Goal: Task Accomplishment & Management: Manage account settings

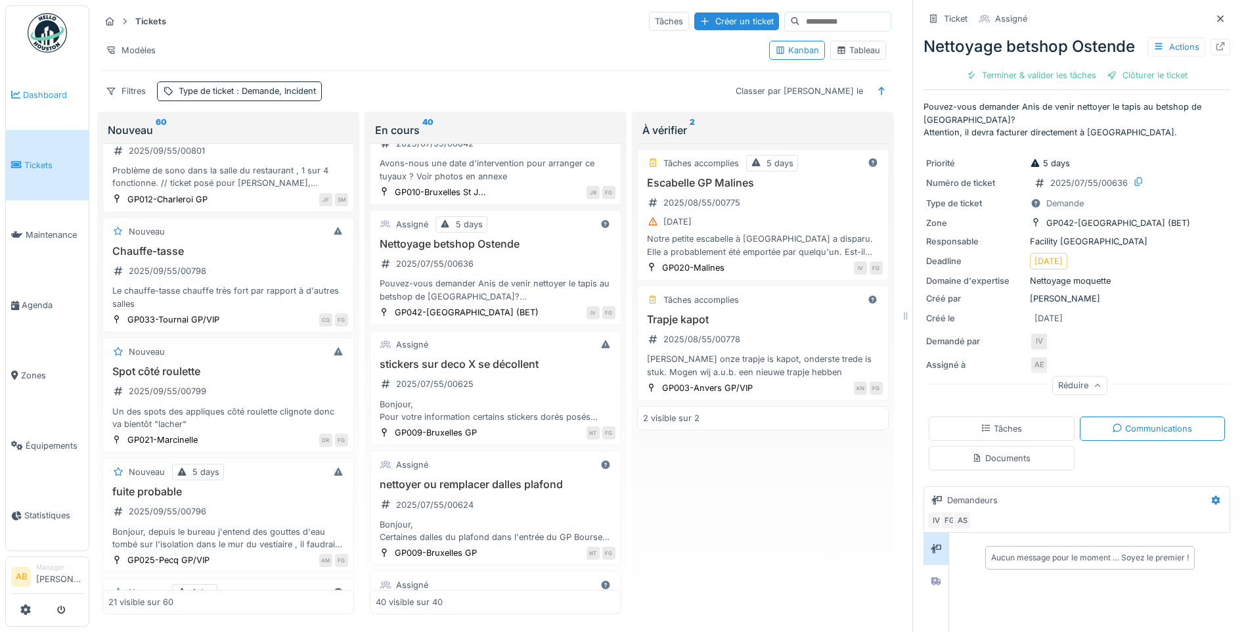
scroll to position [745, 0]
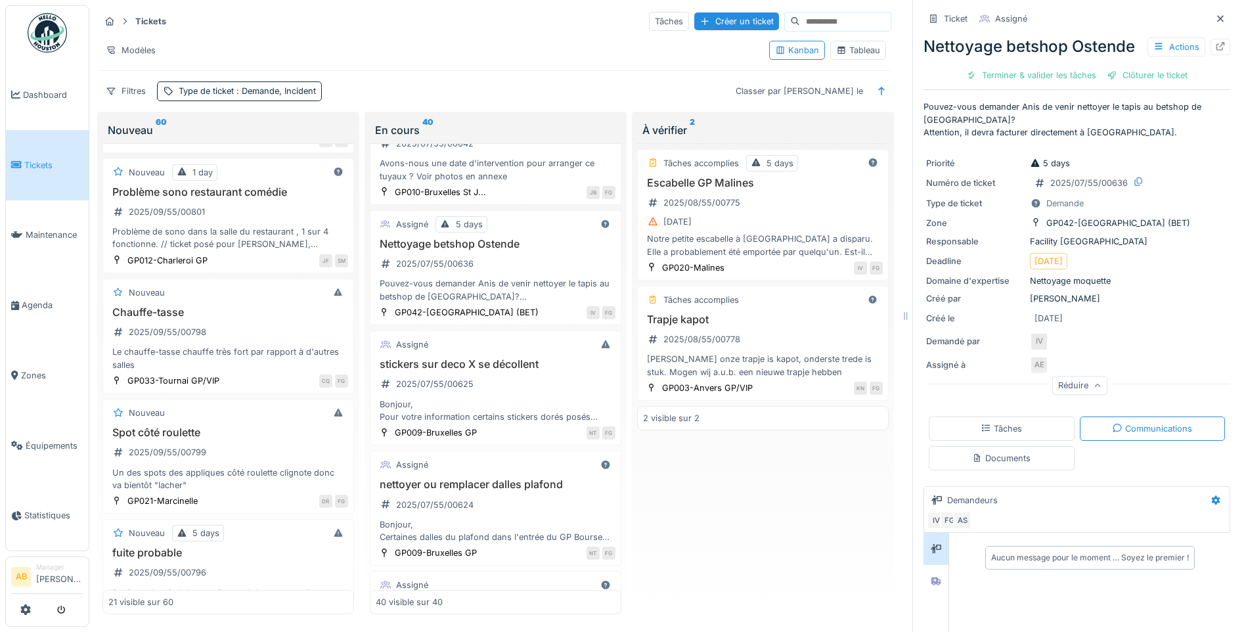
click at [37, 24] on img at bounding box center [47, 32] width 39 height 39
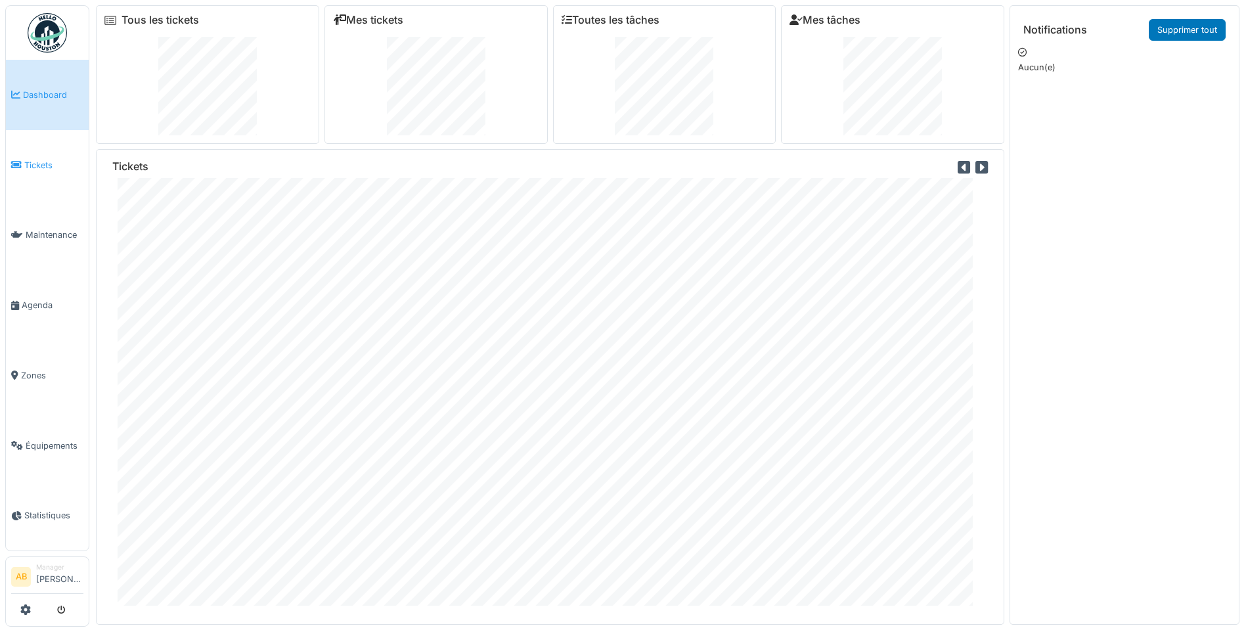
click at [30, 165] on span "Tickets" at bounding box center [53, 165] width 59 height 12
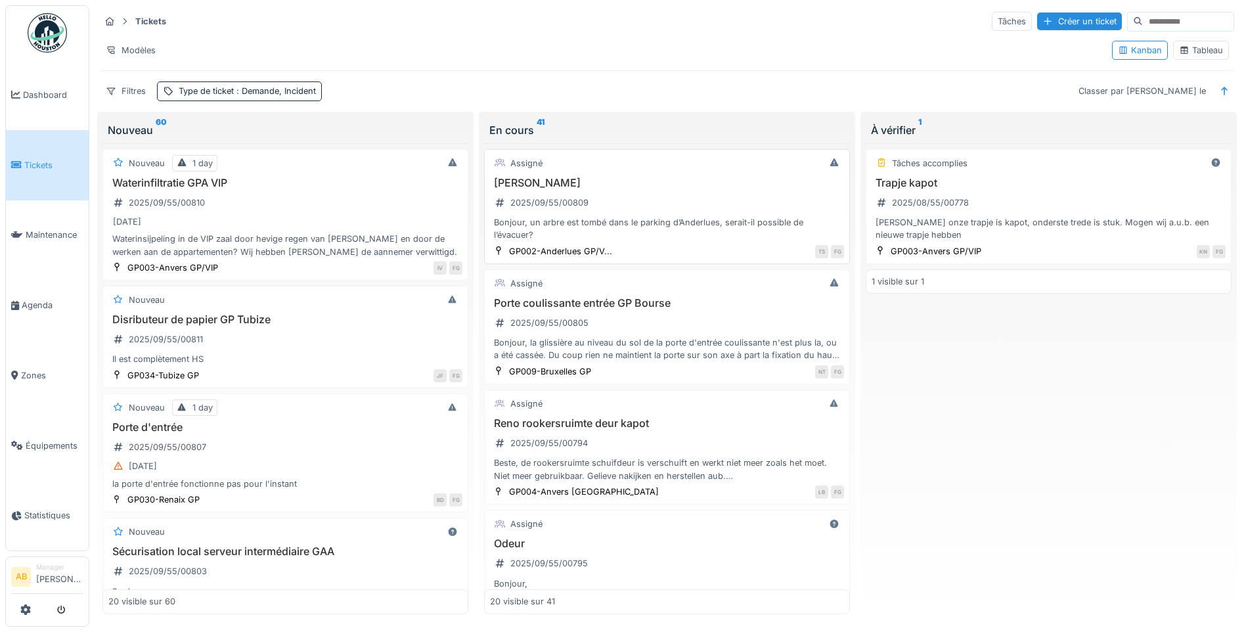
click at [579, 233] on div "Bonjour, un arbre est tombé dans le parking d’Anderlues, serait-il possible de …" at bounding box center [667, 228] width 354 height 25
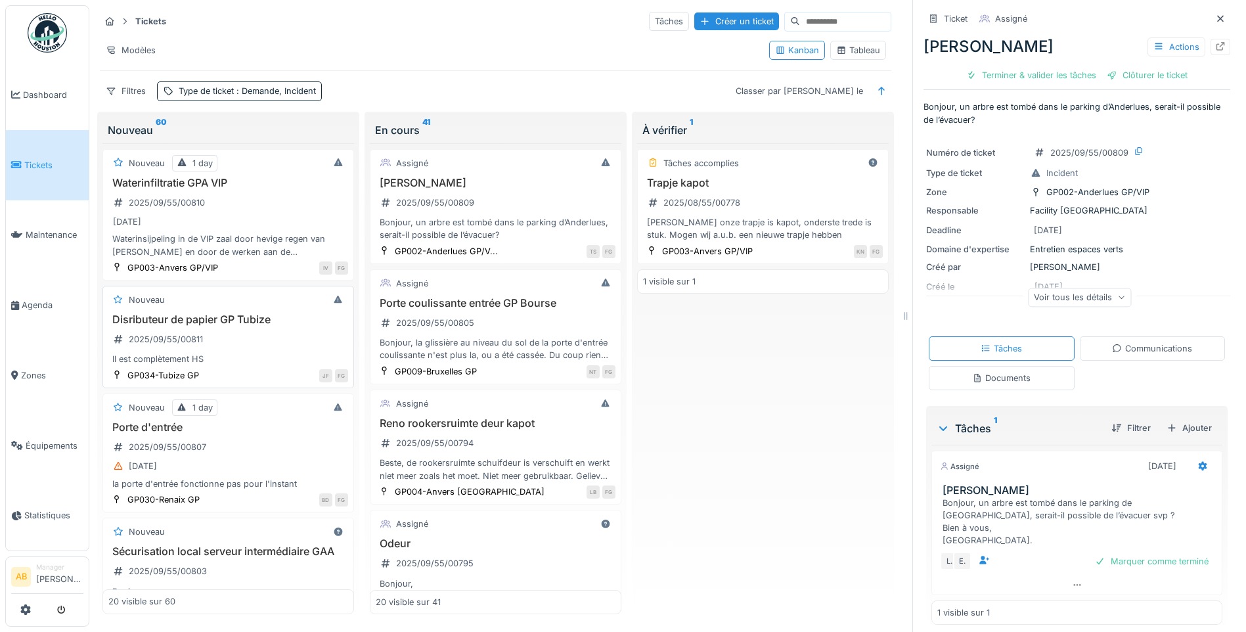
click at [254, 341] on div "Disributeur de papier GP Tubize 2025/09/55/00811 Il est complètement HS" at bounding box center [228, 339] width 240 height 53
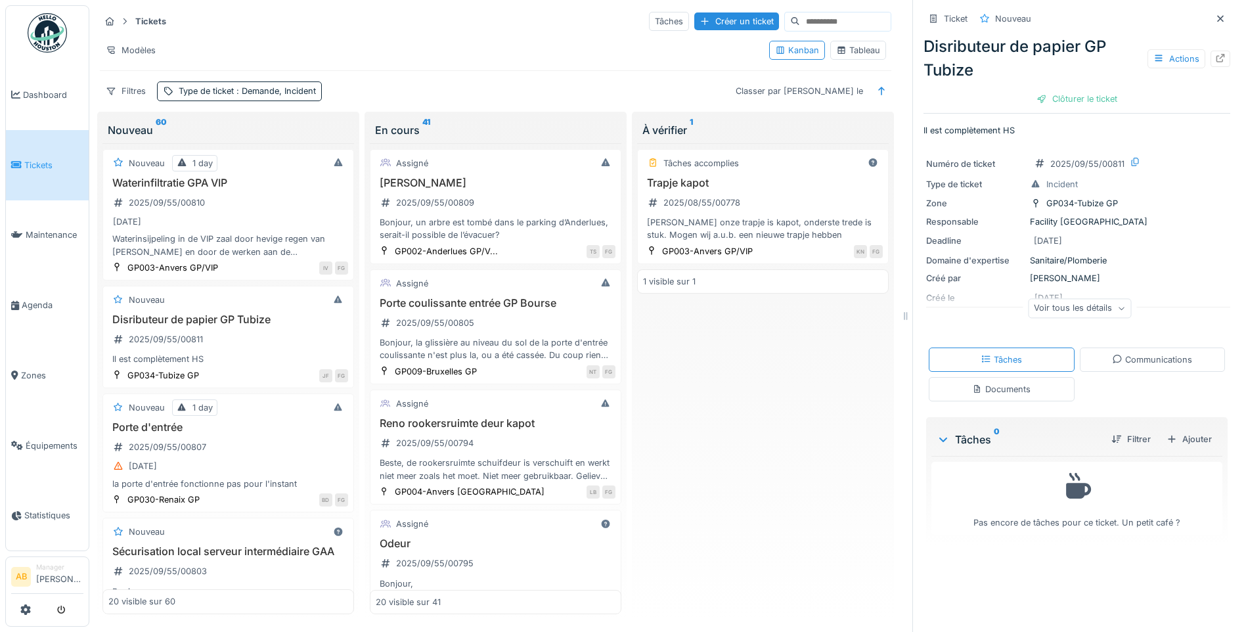
click at [1068, 315] on div "Voir tous les détails" at bounding box center [1079, 308] width 103 height 19
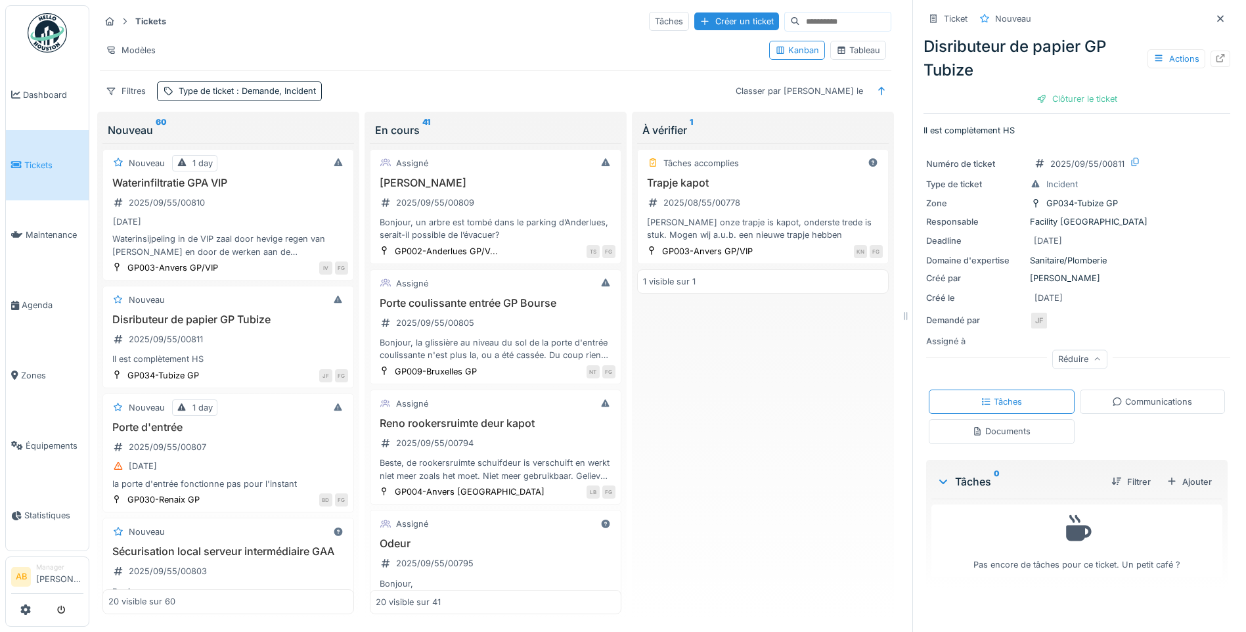
click at [1115, 406] on div "Communications" at bounding box center [1152, 401] width 80 height 12
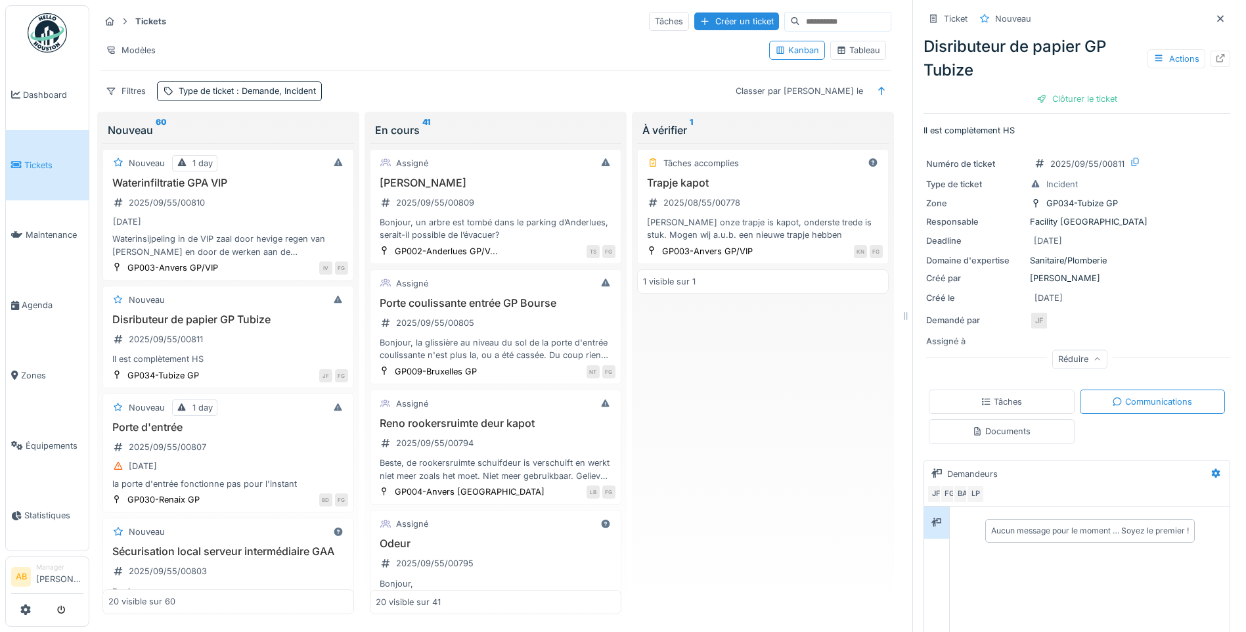
scroll to position [10, 0]
click at [1012, 425] on div "Documents" at bounding box center [1001, 431] width 58 height 12
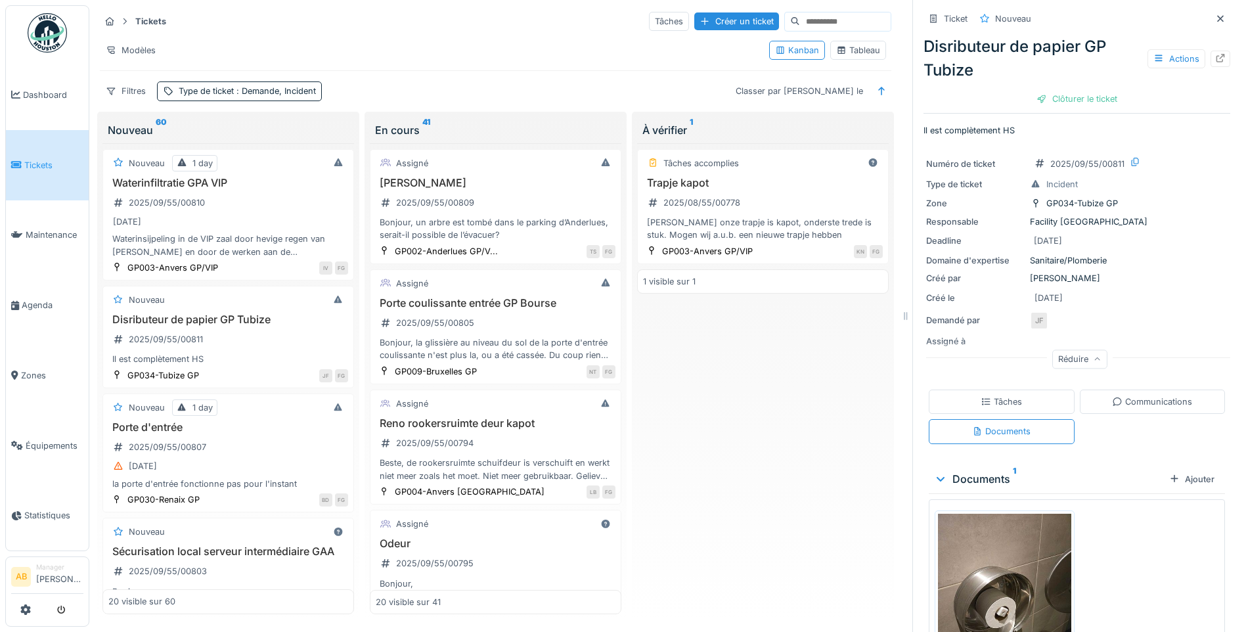
scroll to position [120, 0]
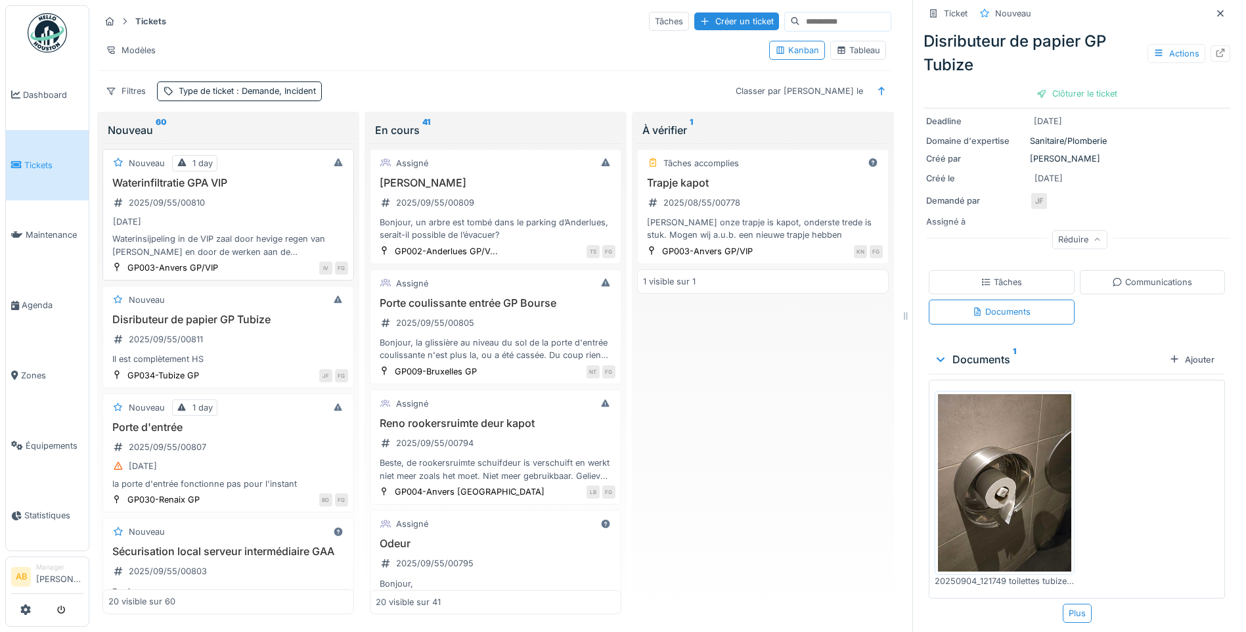
click at [167, 232] on div "Waterinsijpeling in de VIP zaal door hevige regen van [PERSON_NAME] en door de …" at bounding box center [228, 244] width 240 height 25
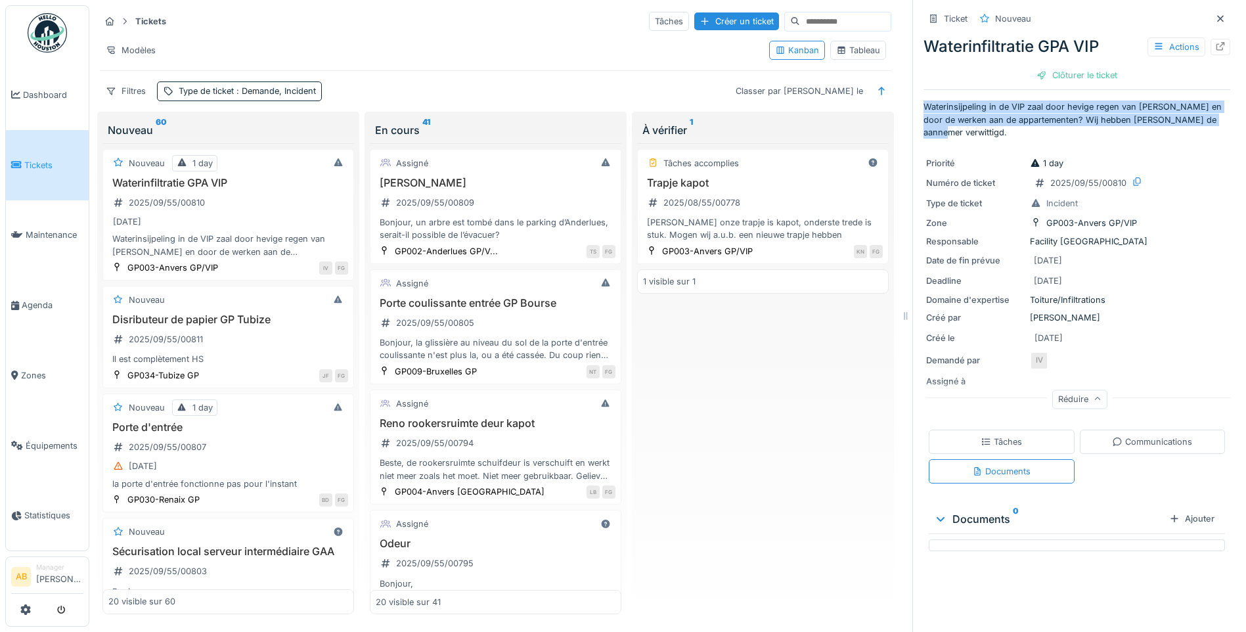
drag, startPoint x: 915, startPoint y: 104, endPoint x: 1214, endPoint y: 124, distance: 299.5
click at [1213, 124] on div "Ticket Nouveau Waterinfiltratie GPA VIP Actions Clôturer le ticket Waterinsijpe…" at bounding box center [1076, 316] width 328 height 632
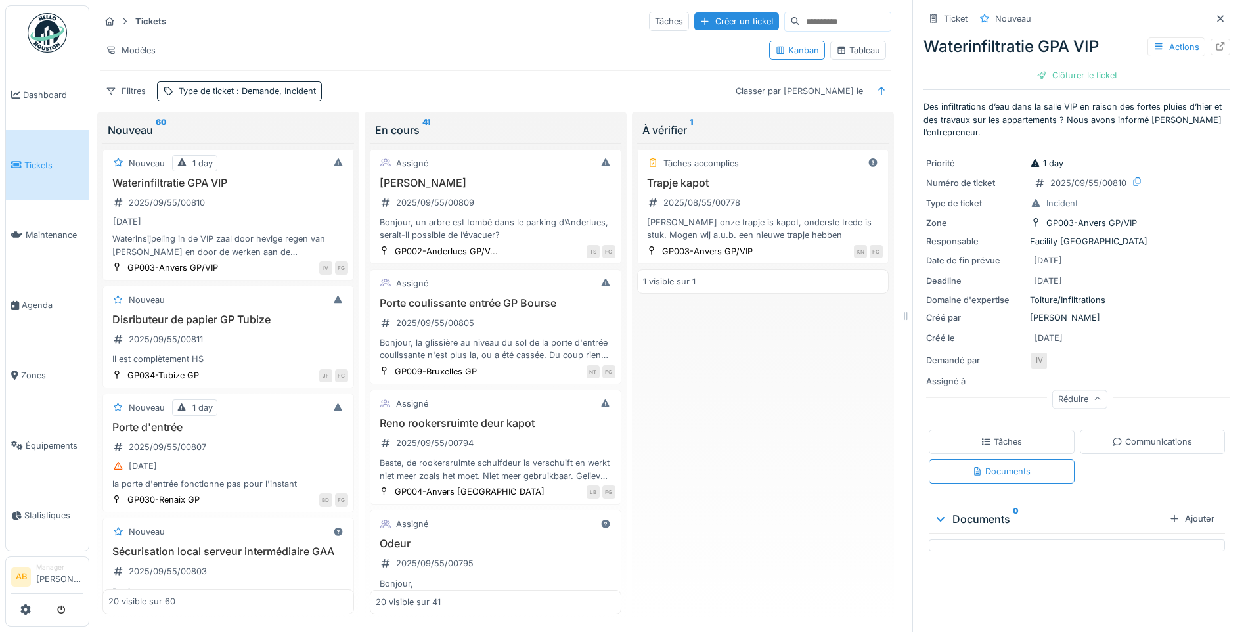
click at [1080, 126] on p "Des infiltrations d’eau dans la salle VIP en raison des fortes pluies d’hier et…" at bounding box center [1076, 119] width 307 height 38
click at [1151, 445] on div "Communications" at bounding box center [1152, 441] width 80 height 12
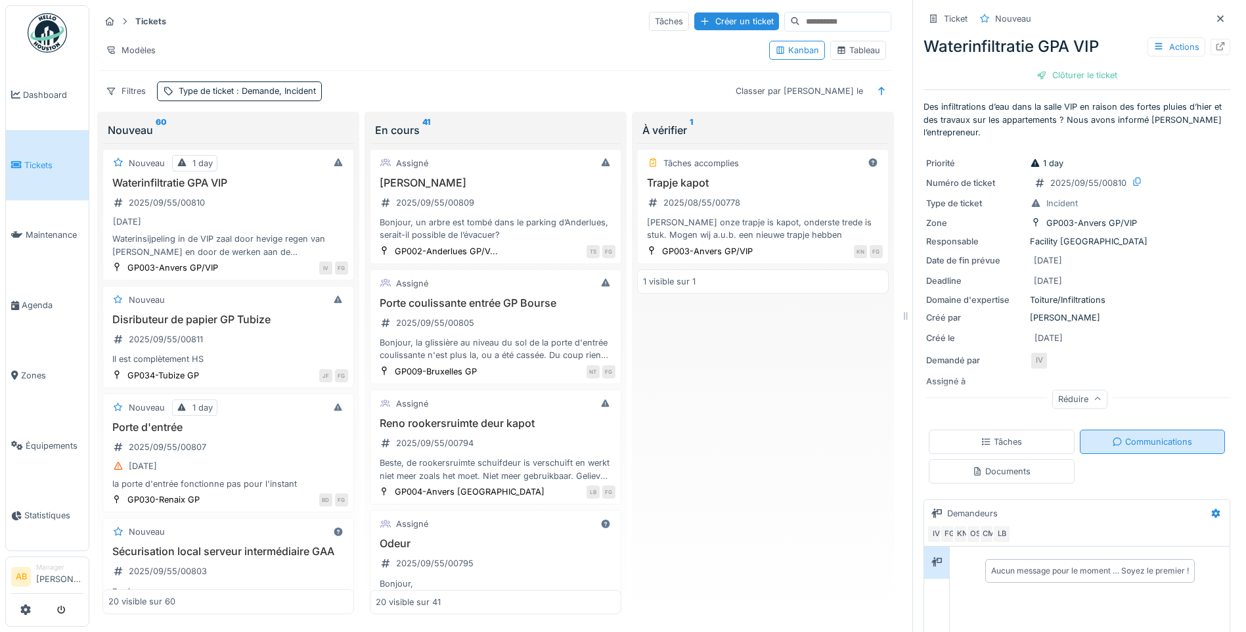
scroll to position [10, 0]
click at [1015, 430] on div "Tâches" at bounding box center [1002, 442] width 146 height 24
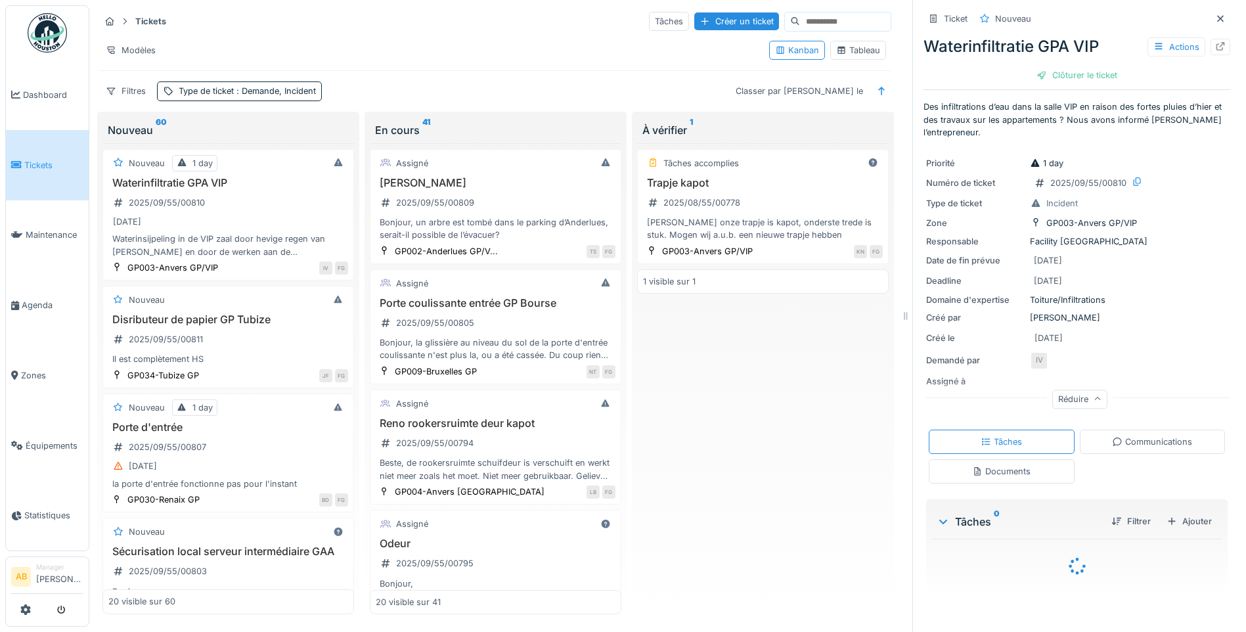
click at [998, 459] on div "Documents" at bounding box center [1002, 471] width 146 height 24
click at [1112, 435] on div "Communications" at bounding box center [1152, 441] width 80 height 12
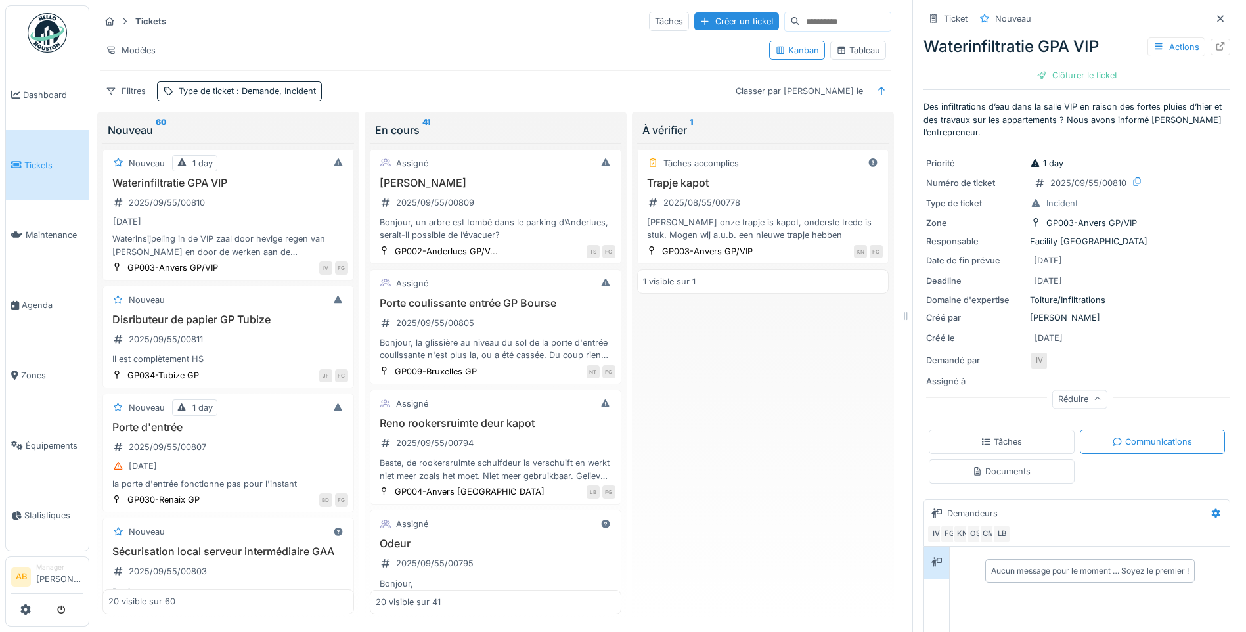
click at [1030, 433] on div "Tâches" at bounding box center [1002, 442] width 146 height 24
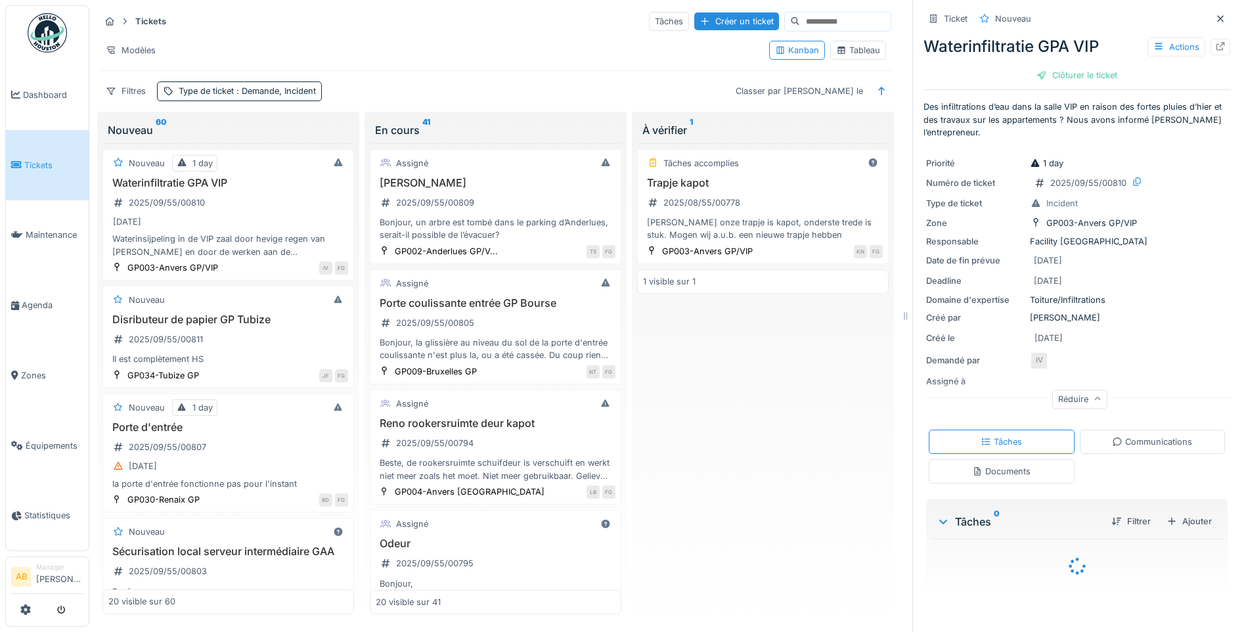
click at [1090, 434] on div "Communications" at bounding box center [1153, 442] width 146 height 24
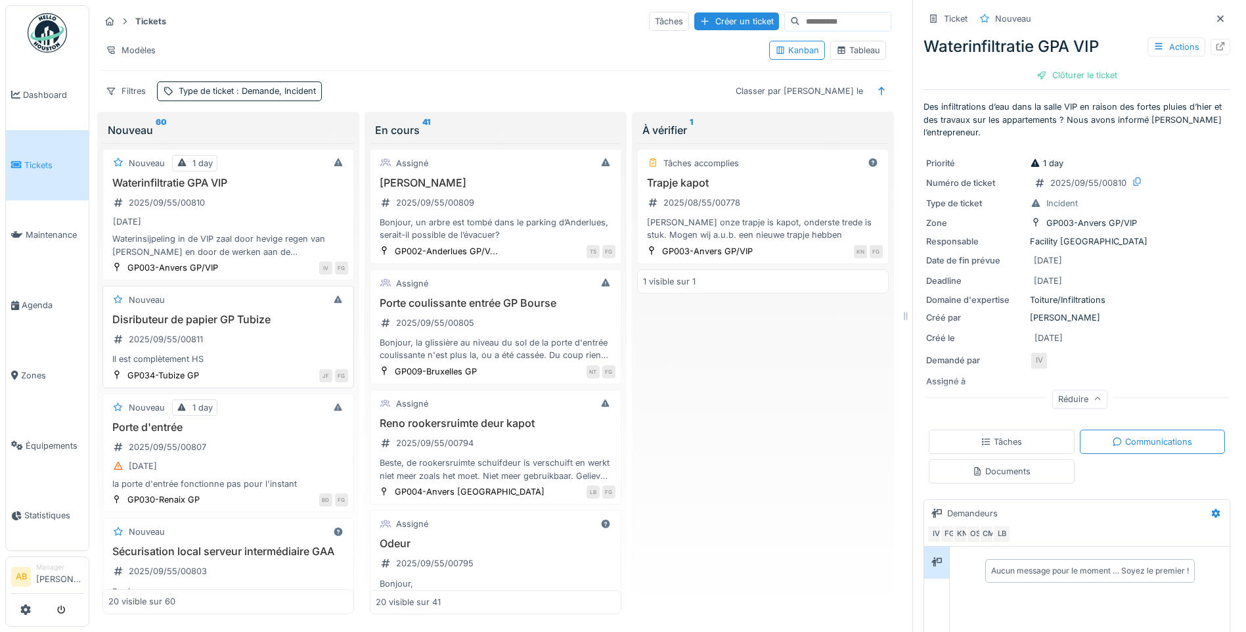
click at [237, 324] on div "Disributeur de papier GP Tubize 2025/09/55/00811 Il est complètement HS" at bounding box center [228, 339] width 240 height 53
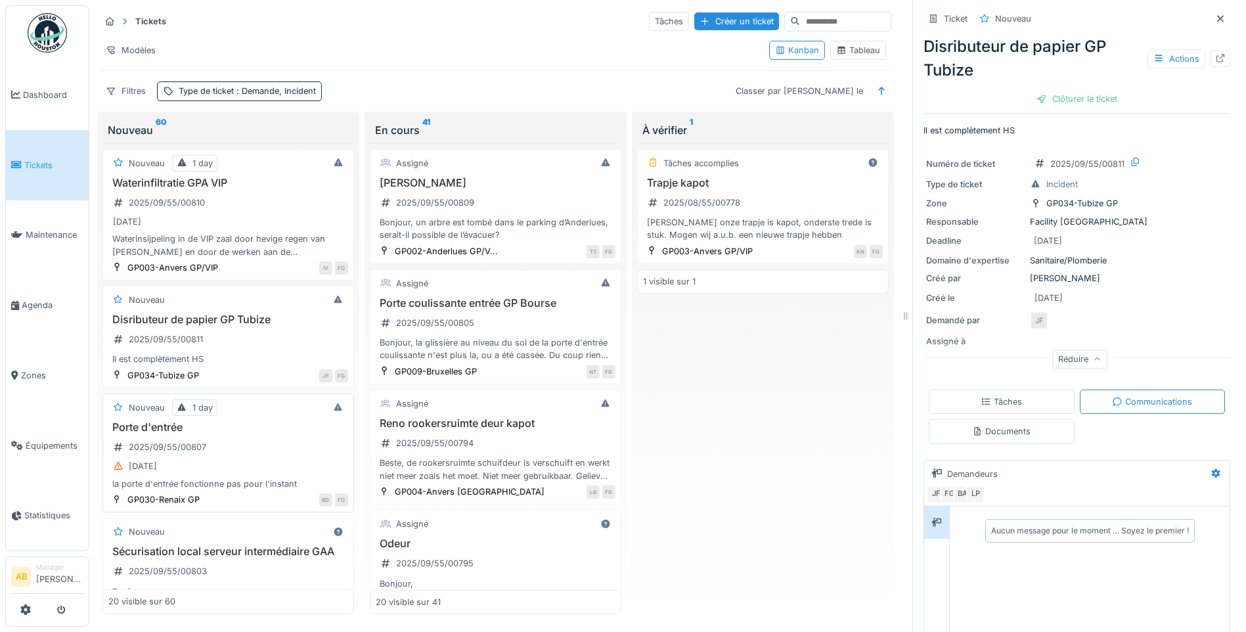
click at [237, 439] on div "Porte d'entrée 2025/09/55/00807 03/09/2025 la porte d'entrée fonctionne pas pou…" at bounding box center [228, 455] width 240 height 69
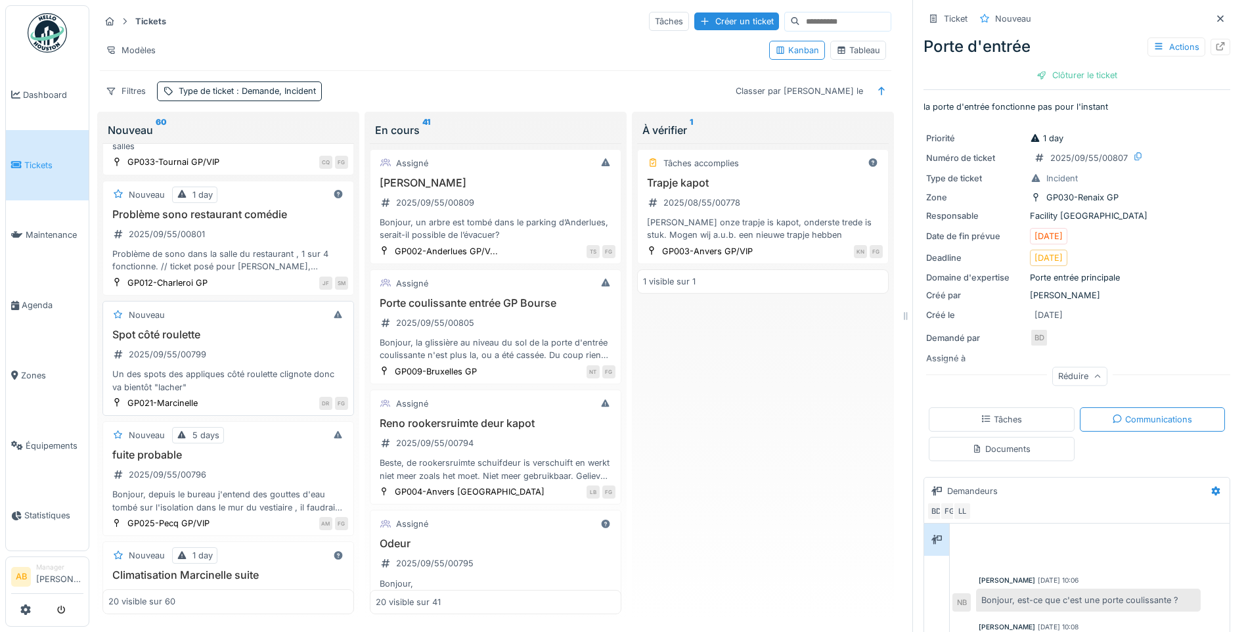
scroll to position [854, 0]
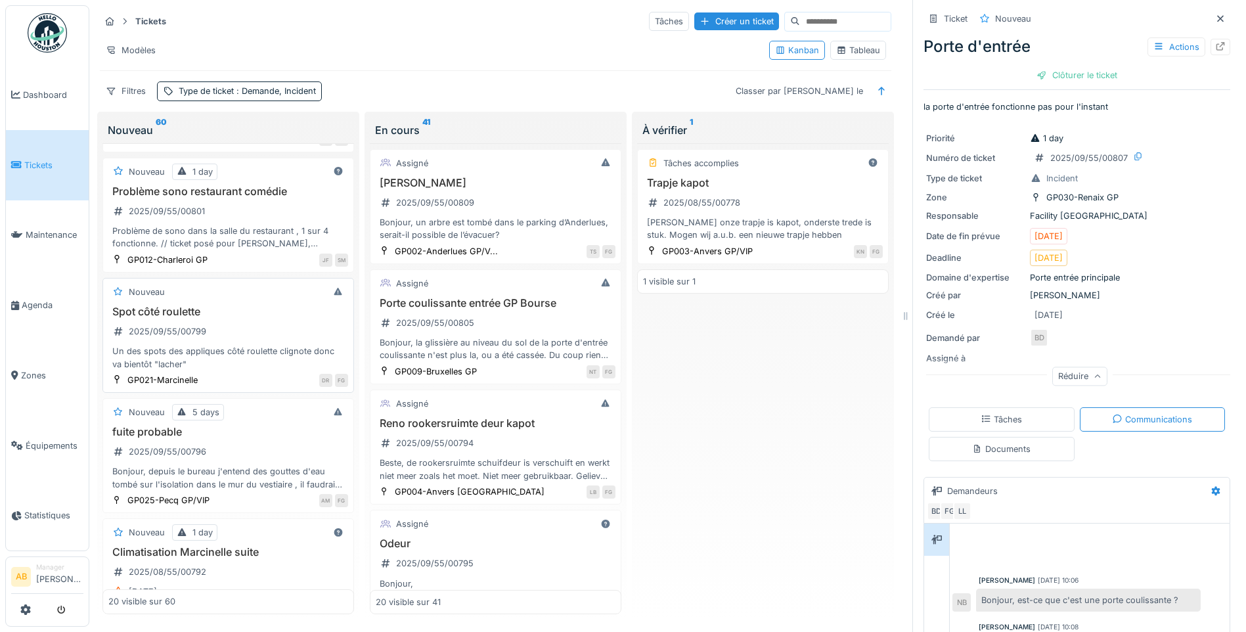
click at [257, 332] on div "Spot côté roulette 2025/09/55/00799 Un des spots des appliques côté roulette cl…" at bounding box center [228, 337] width 240 height 65
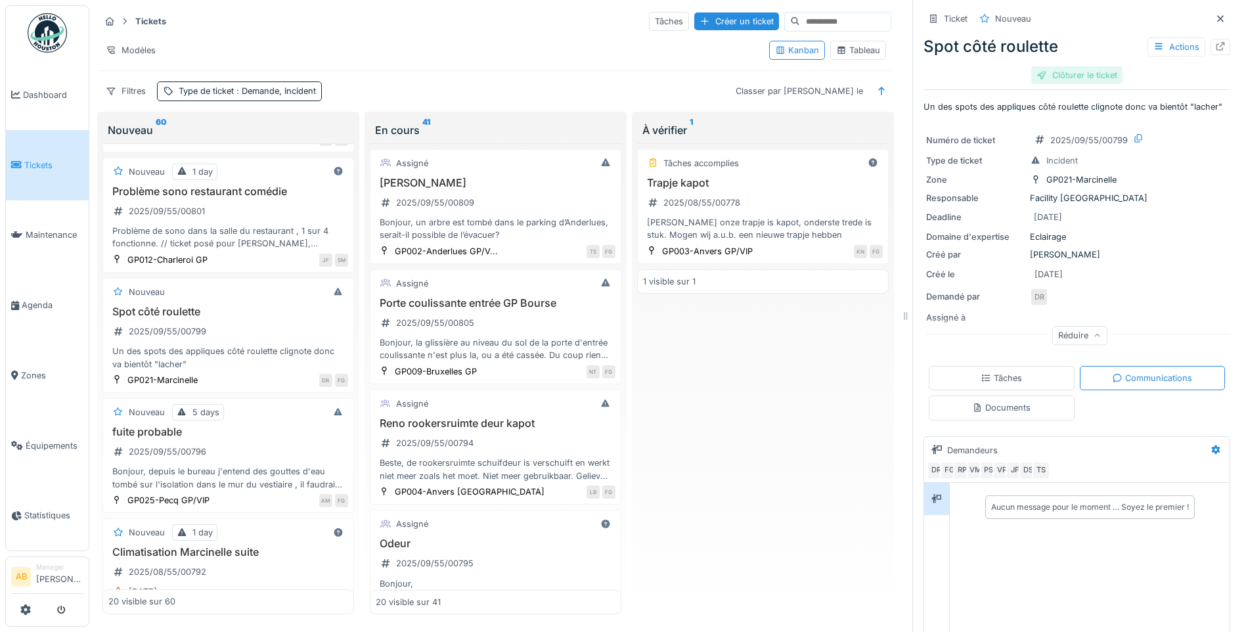
click at [1072, 68] on div "Clôturer le ticket" at bounding box center [1076, 75] width 91 height 18
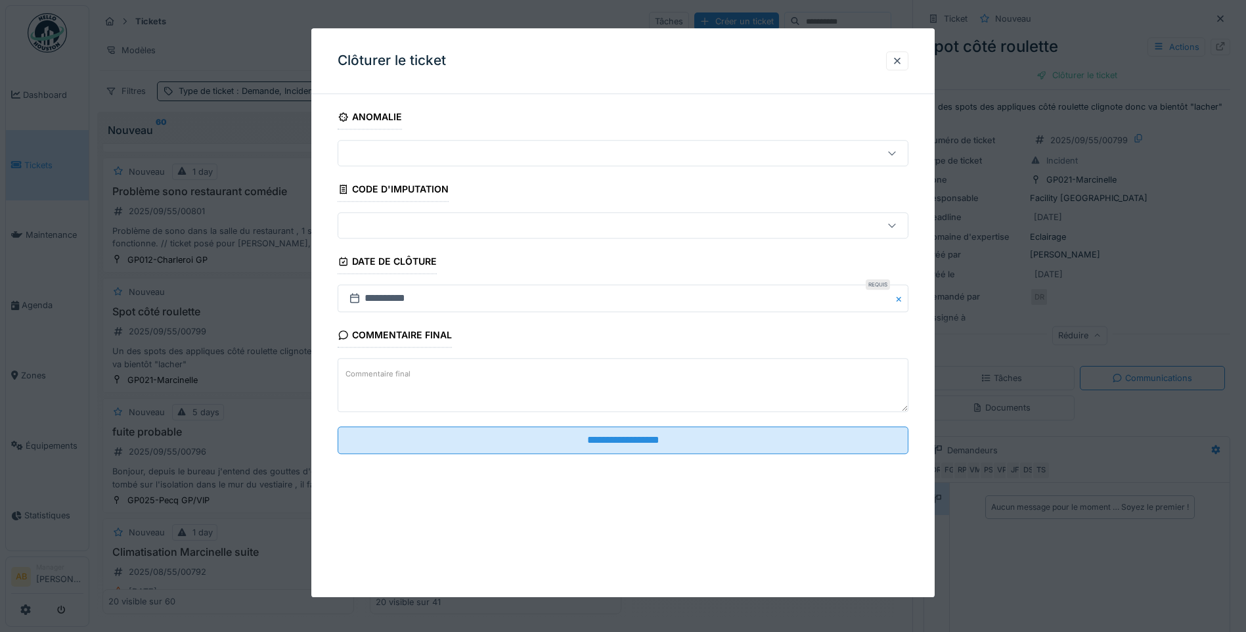
drag, startPoint x: 406, startPoint y: 382, endPoint x: 419, endPoint y: 363, distance: 23.7
click at [409, 378] on div "Commentaire final" at bounding box center [623, 387] width 571 height 57
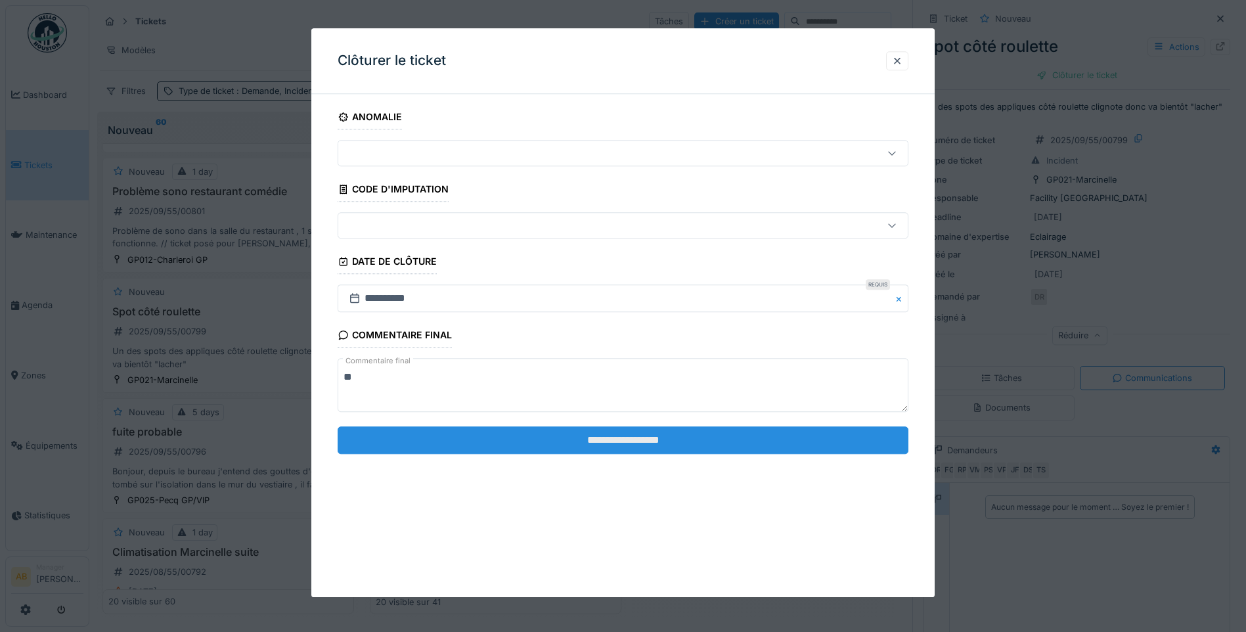
type textarea "**"
click at [460, 434] on input "**********" at bounding box center [623, 440] width 571 height 28
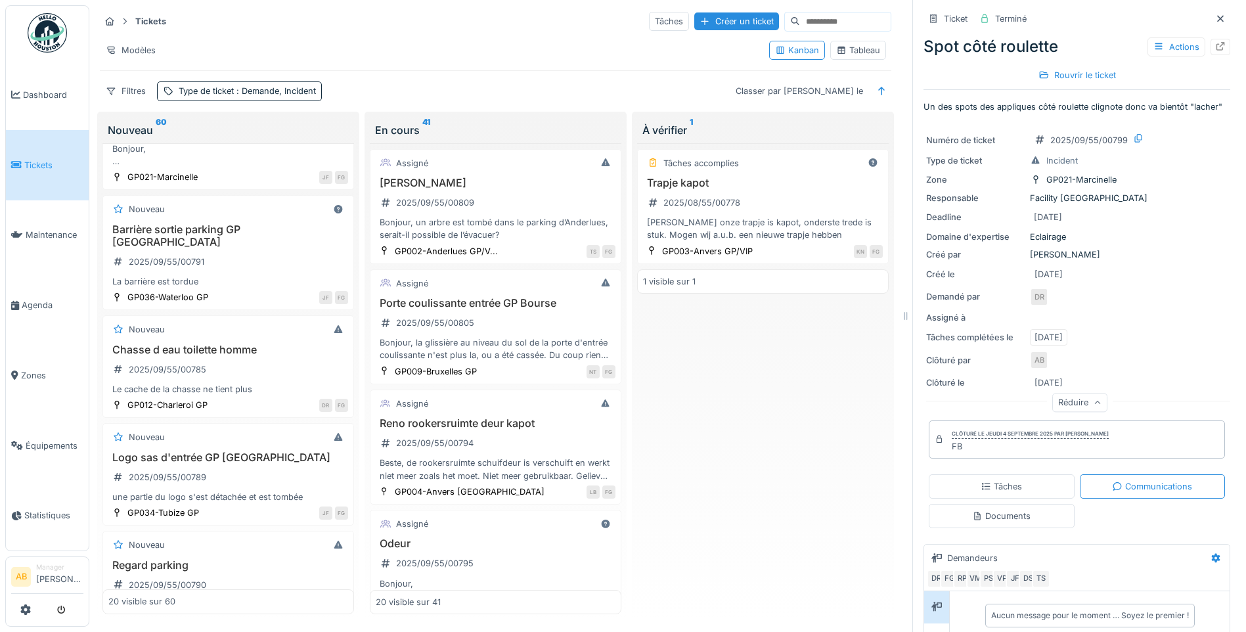
scroll to position [1379, 0]
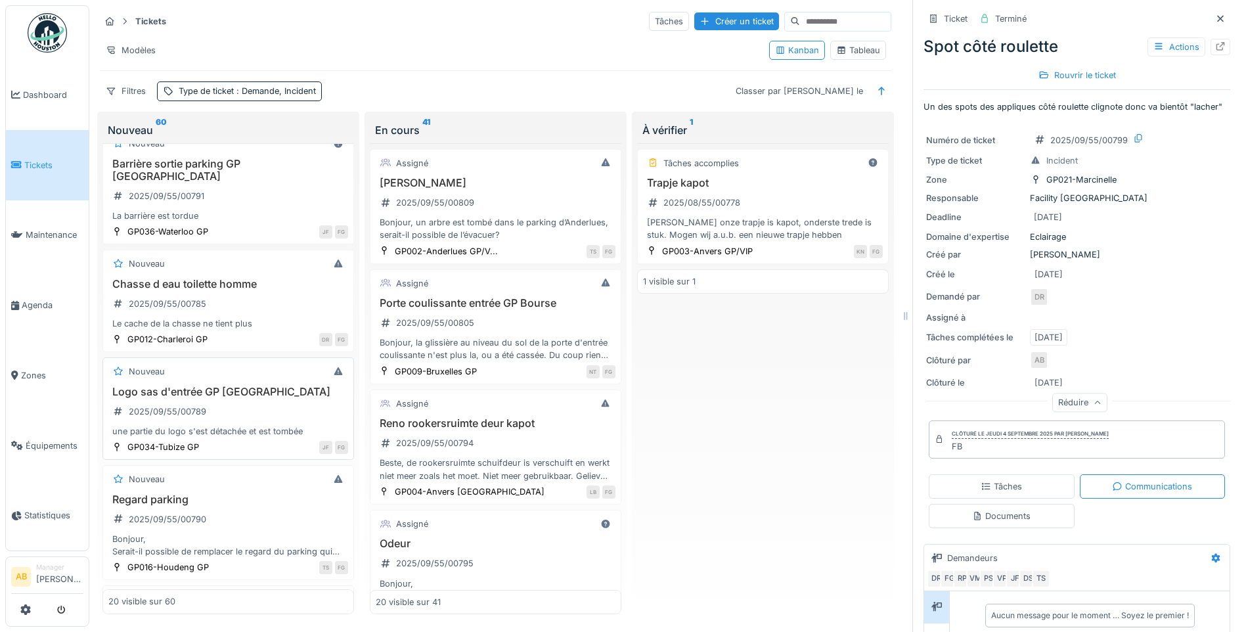
click at [240, 401] on div "Logo sas d'entrée GP Tubize 2025/09/55/00789 une partie du logo s'est détachée …" at bounding box center [228, 412] width 240 height 53
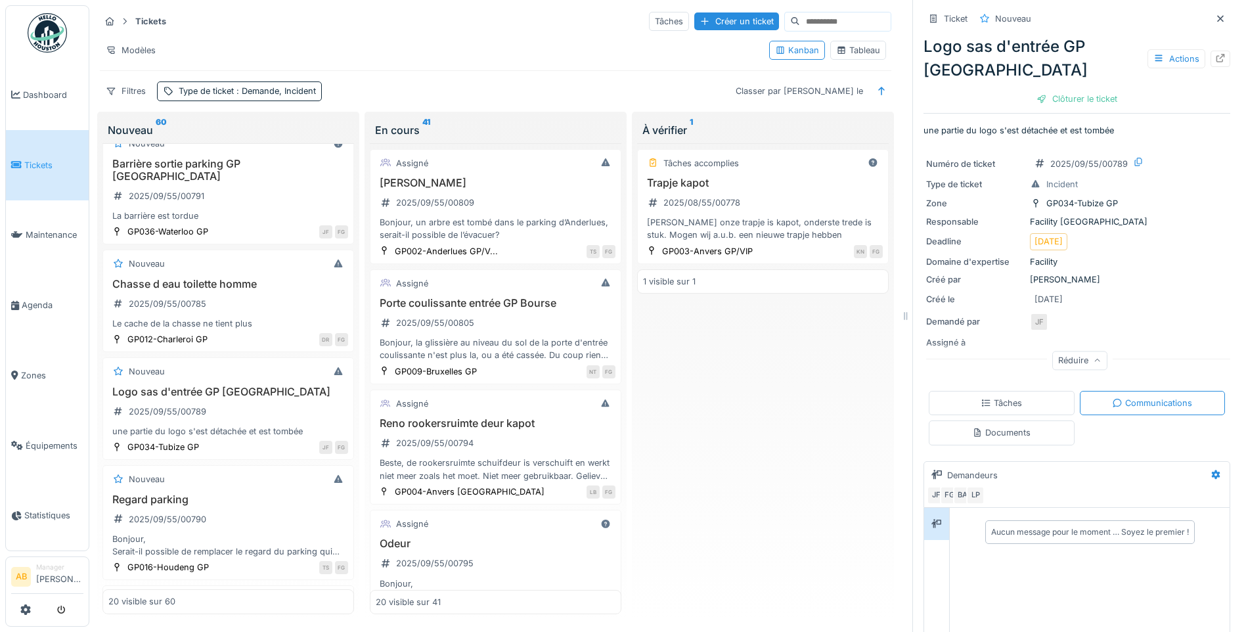
click at [987, 430] on div "Documents" at bounding box center [1002, 432] width 146 height 24
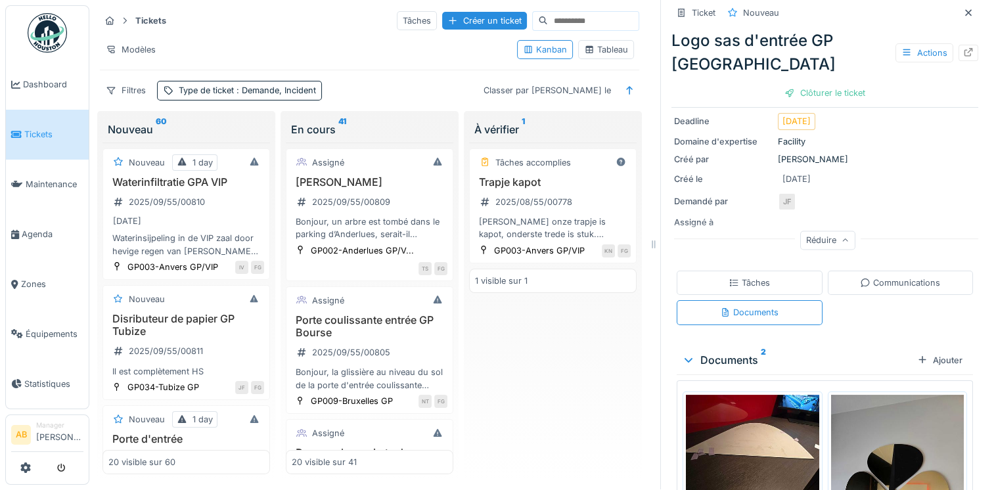
click at [54, 30] on img at bounding box center [47, 32] width 39 height 39
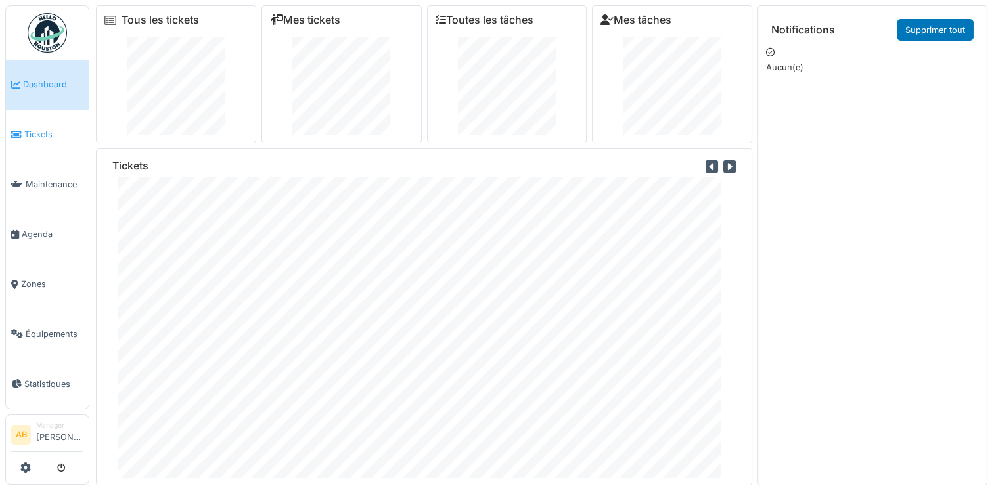
click at [27, 128] on span "Tickets" at bounding box center [53, 134] width 59 height 12
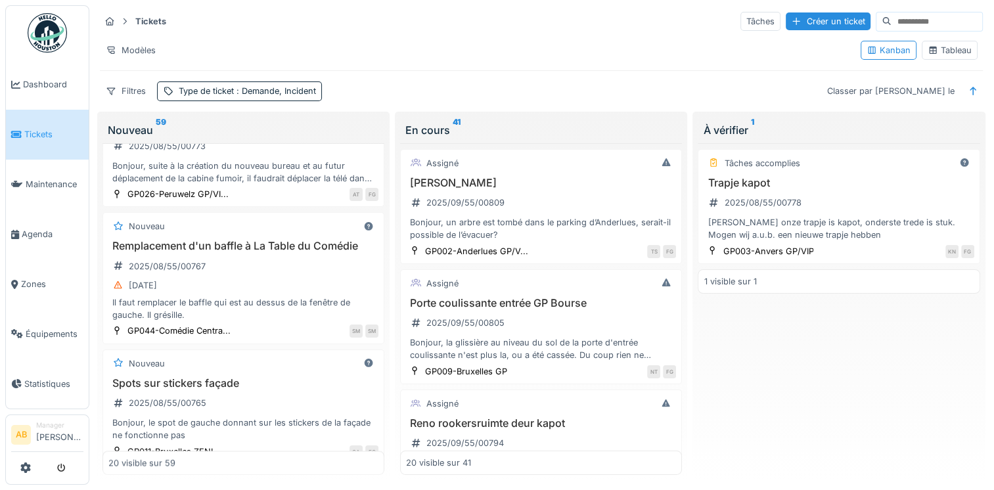
scroll to position [2101, 0]
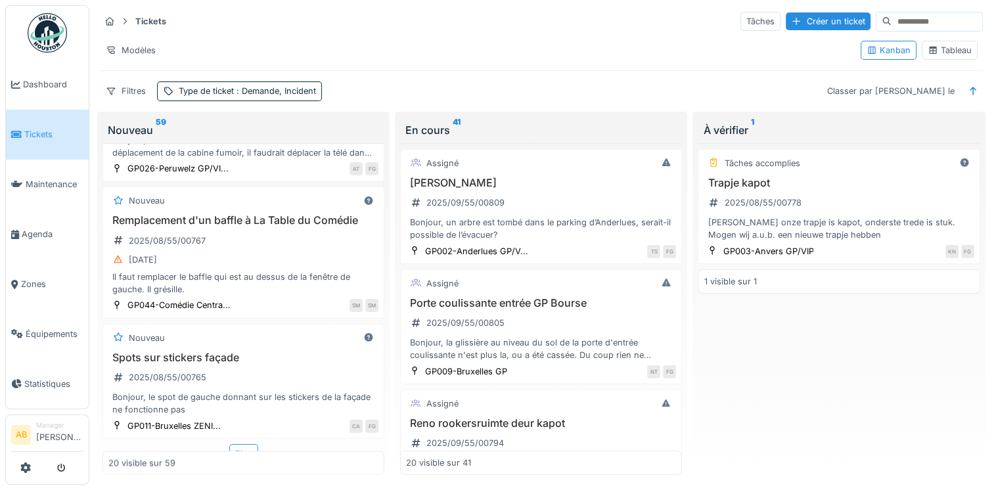
click at [237, 444] on div "Plus" at bounding box center [243, 453] width 29 height 19
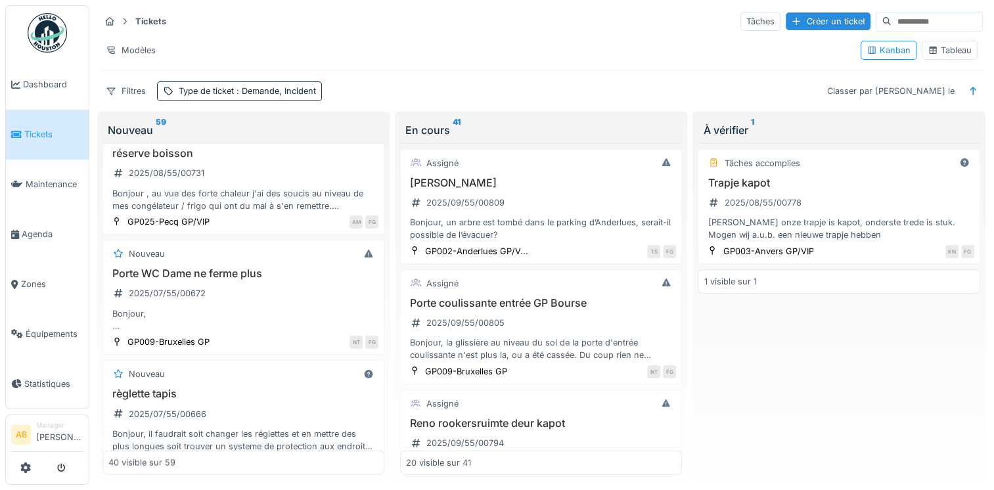
scroll to position [2679, 0]
